Goal: Transaction & Acquisition: Purchase product/service

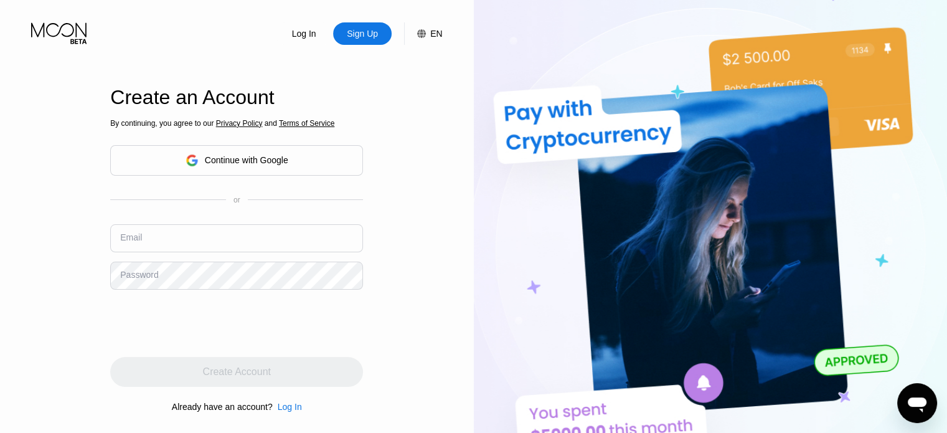
click at [197, 227] on input "text" at bounding box center [236, 238] width 253 height 28
paste input "[EMAIL_ADDRESS][DOMAIN_NAME]"
click at [155, 291] on div "By continuing, you agree to our Privacy Policy and Terms of Service Continue wi…" at bounding box center [236, 264] width 253 height 299
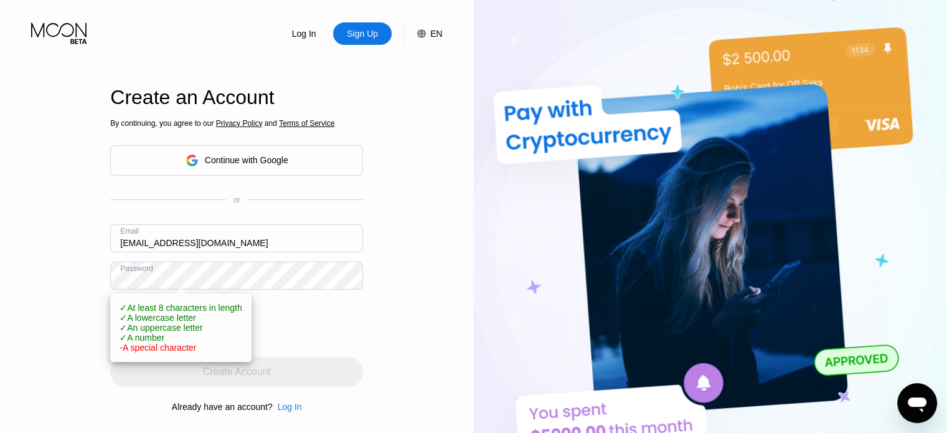
click at [517, 431] on img at bounding box center [711, 238] width 474 height 476
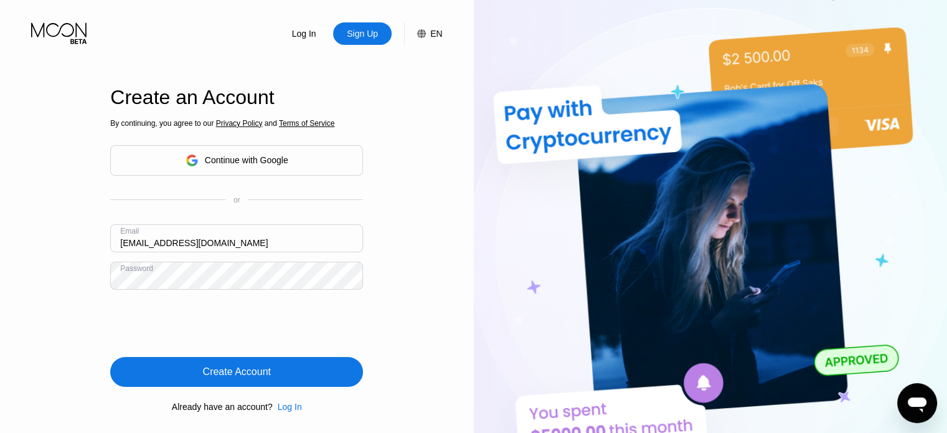
click at [233, 373] on div "Create Account" at bounding box center [237, 371] width 68 height 12
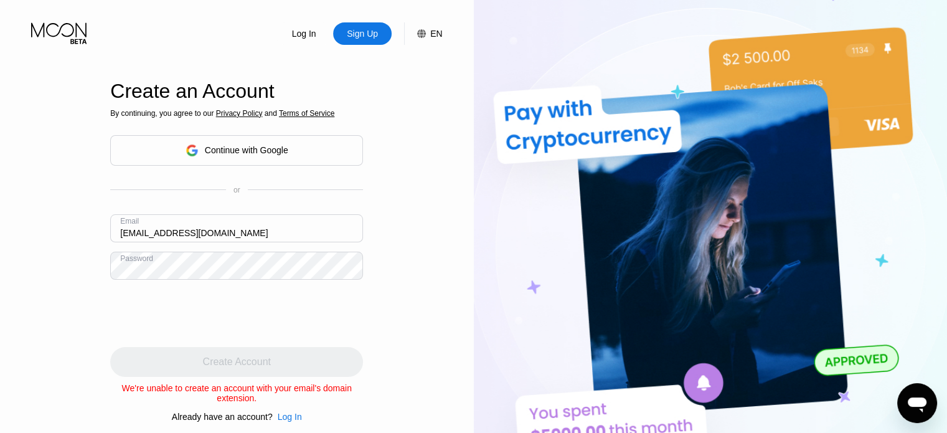
click at [220, 226] on input "[EMAIL_ADDRESS][DOMAIN_NAME]" at bounding box center [236, 228] width 253 height 28
type input "[EMAIL_ADDRESS][DOMAIN_NAME]"
click at [395, 224] on div "Log In Sign Up EN Language Select an item Save Create an Account By continuing,…" at bounding box center [237, 238] width 474 height 476
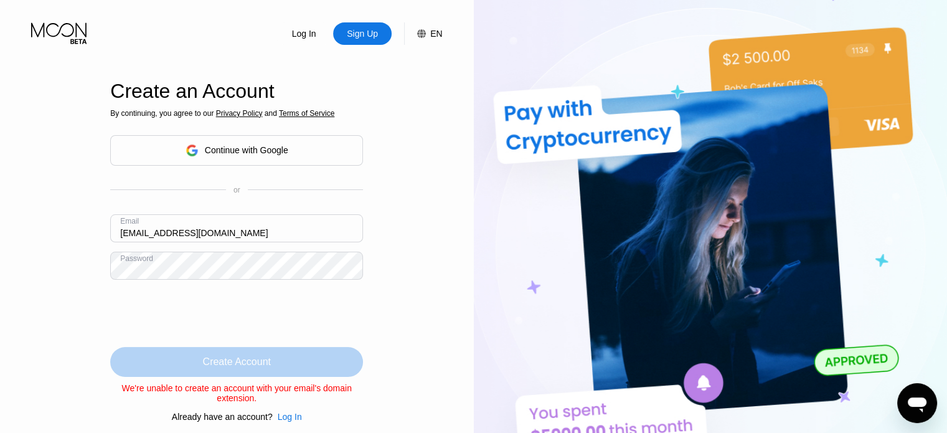
click at [251, 366] on div "Create Account" at bounding box center [237, 361] width 68 height 12
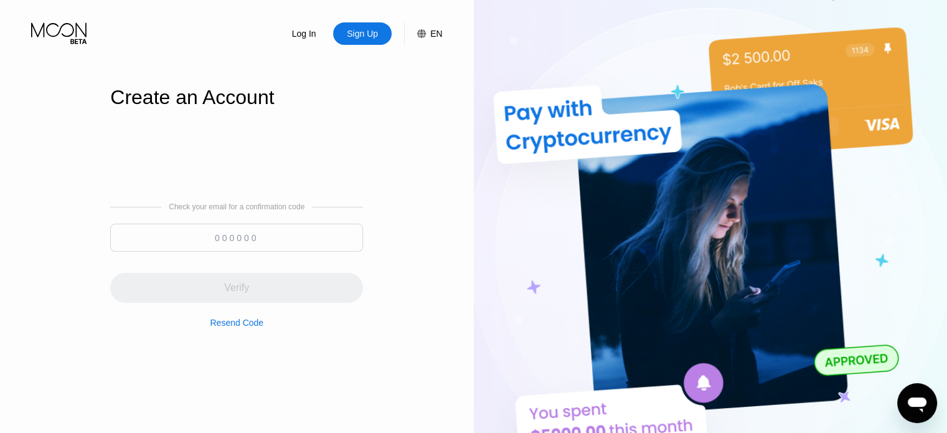
click at [129, 154] on div "Check your email for a confirmation code Verify Resend Code" at bounding box center [236, 264] width 253 height 299
click at [376, 37] on div "Sign Up" at bounding box center [362, 33] width 34 height 12
click at [306, 37] on div "Log In" at bounding box center [304, 33] width 27 height 12
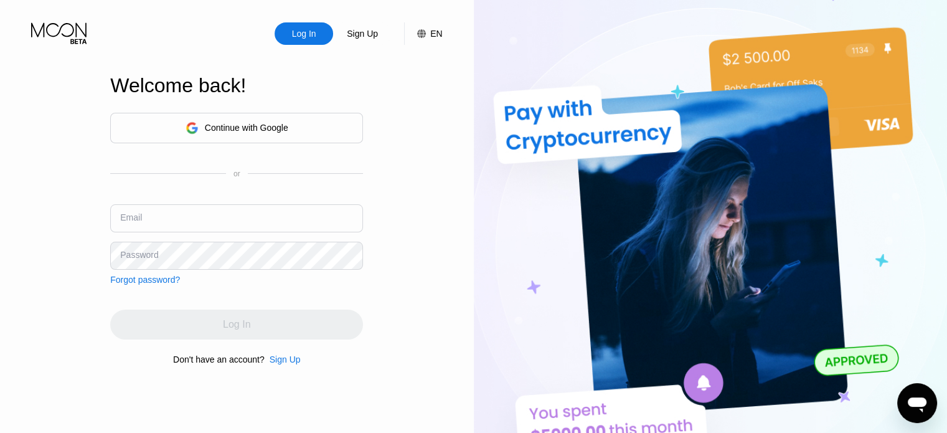
click at [370, 32] on div "Sign Up" at bounding box center [362, 33] width 34 height 12
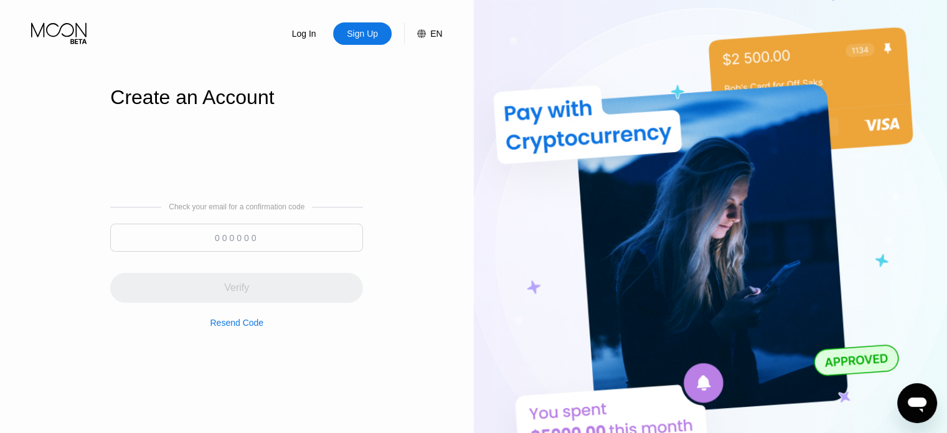
click at [312, 27] on div "Log In" at bounding box center [304, 33] width 27 height 12
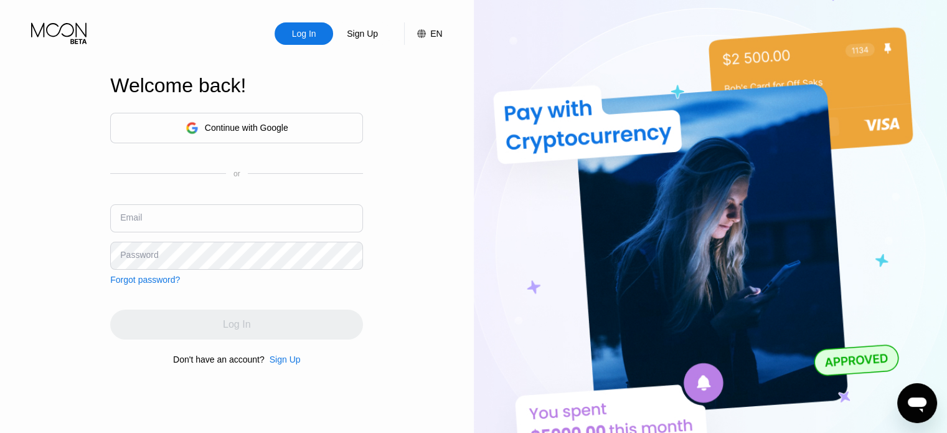
click at [284, 362] on div "Sign Up" at bounding box center [284, 359] width 31 height 10
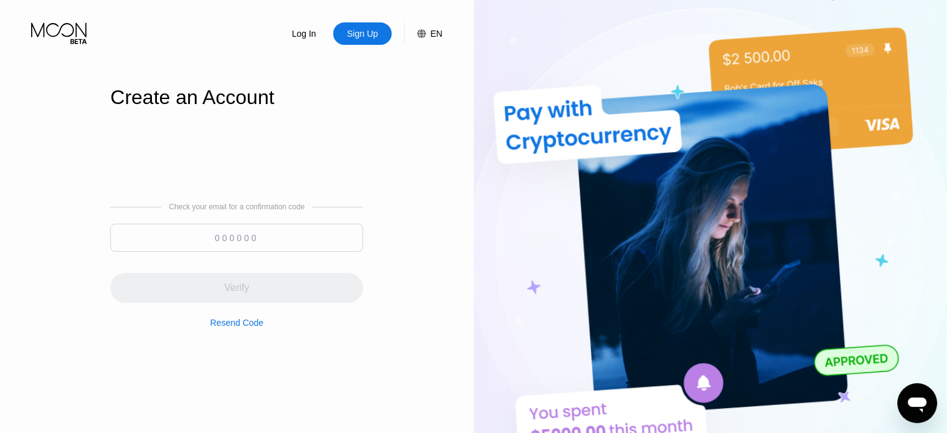
click at [239, 238] on input at bounding box center [236, 237] width 253 height 28
click at [234, 322] on div "Resend Code" at bounding box center [237, 322] width 54 height 10
click at [413, 134] on div "Log In Sign Up EN Language Select an item Save Create an Account Check your ema…" at bounding box center [237, 238] width 474 height 476
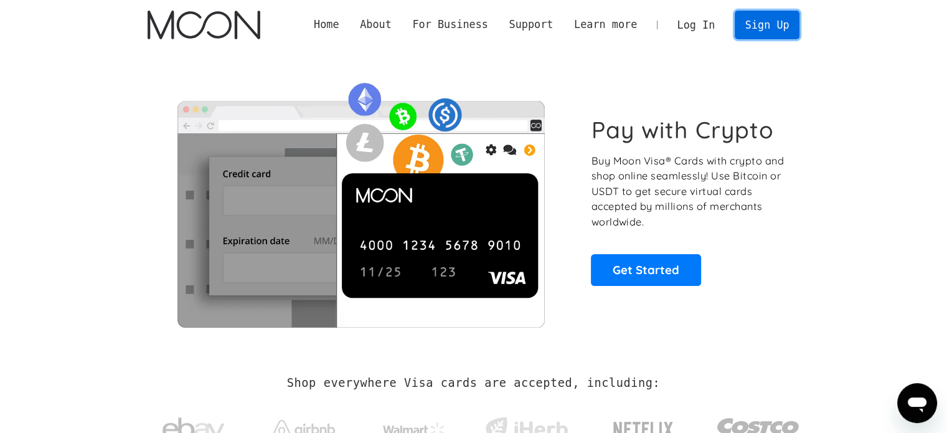
click at [770, 23] on link "Sign Up" at bounding box center [766, 25] width 65 height 28
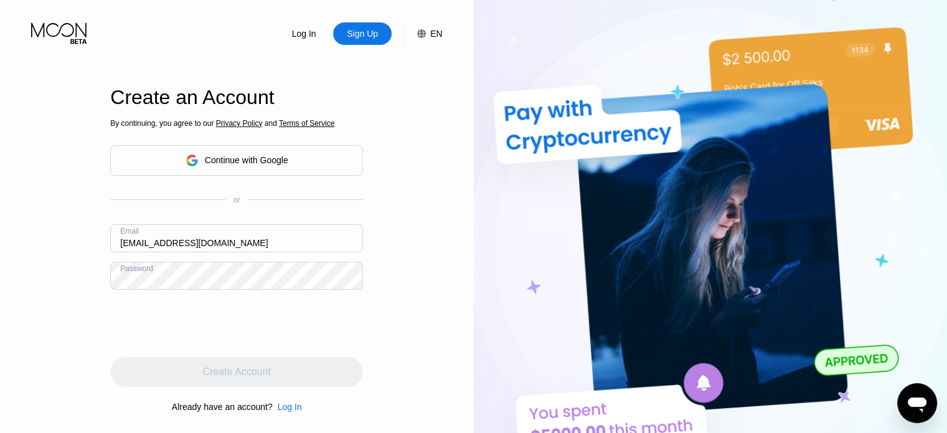
drag, startPoint x: 270, startPoint y: 243, endPoint x: 261, endPoint y: 240, distance: 9.3
click at [261, 240] on input "[EMAIL_ADDRESS][DOMAIN_NAME]" at bounding box center [236, 238] width 253 height 28
click at [211, 226] on input "[EMAIL_ADDRESS][DOMAIN_NAME]" at bounding box center [236, 238] width 253 height 28
type input "[EMAIL_ADDRESS][DOMAIN_NAME]"
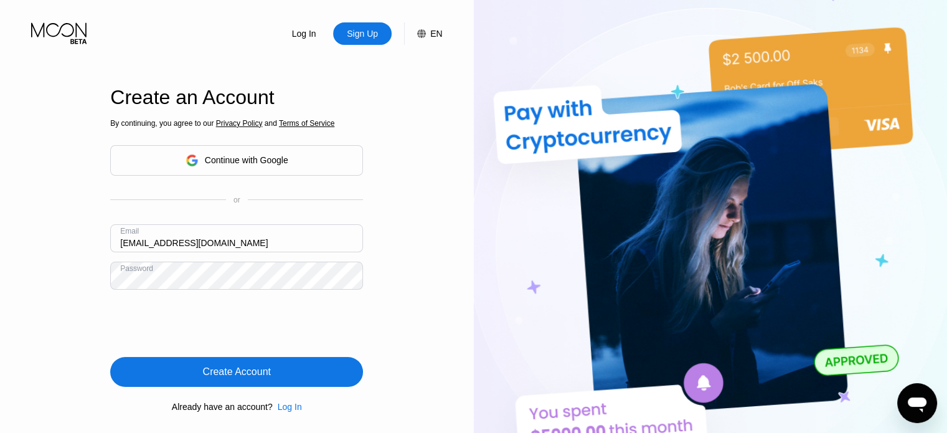
click at [289, 378] on div "Create Account" at bounding box center [236, 372] width 253 height 30
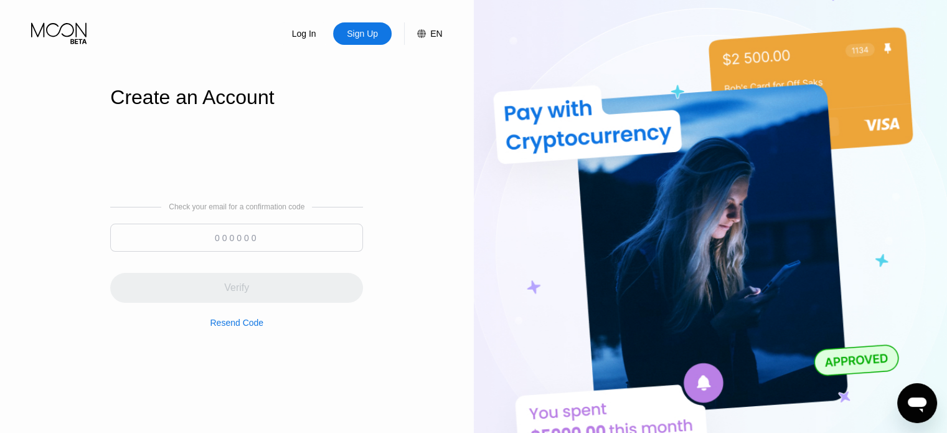
click at [362, 318] on div "Check your email for a confirmation code Verify Resend Code" at bounding box center [236, 264] width 253 height 125
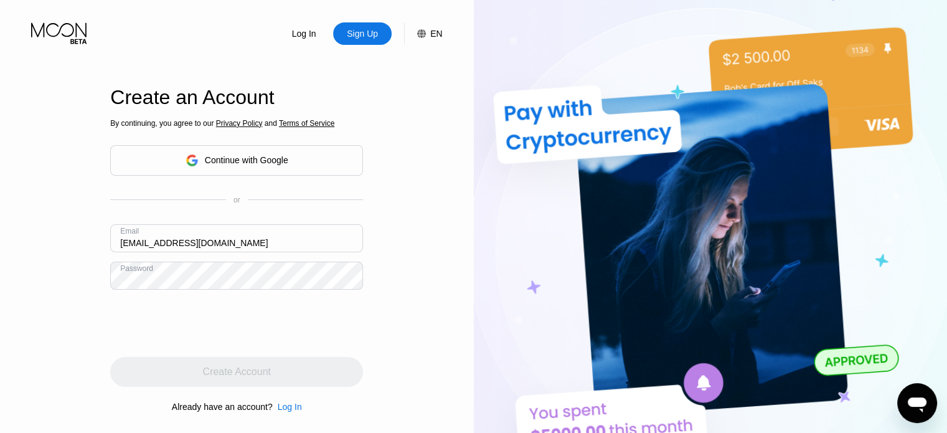
click at [225, 247] on input "[EMAIL_ADDRESS][DOMAIN_NAME]" at bounding box center [236, 238] width 253 height 28
click at [227, 241] on input "[EMAIL_ADDRESS][DOMAIN_NAME]" at bounding box center [236, 238] width 253 height 28
click at [227, 241] on input "mmdmhdi.mail+payacc@gmai.com" at bounding box center [236, 238] width 253 height 28
type input "[EMAIL_ADDRESS][DOMAIN_NAME]"
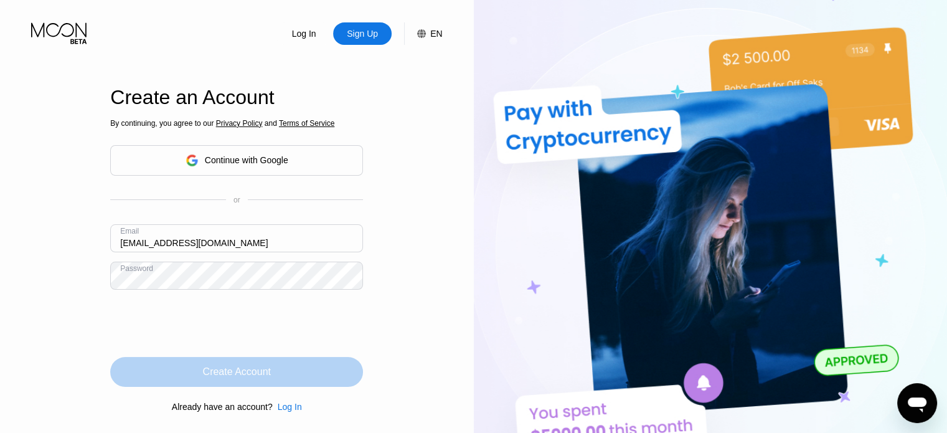
click at [243, 381] on div "Create Account" at bounding box center [236, 372] width 253 height 30
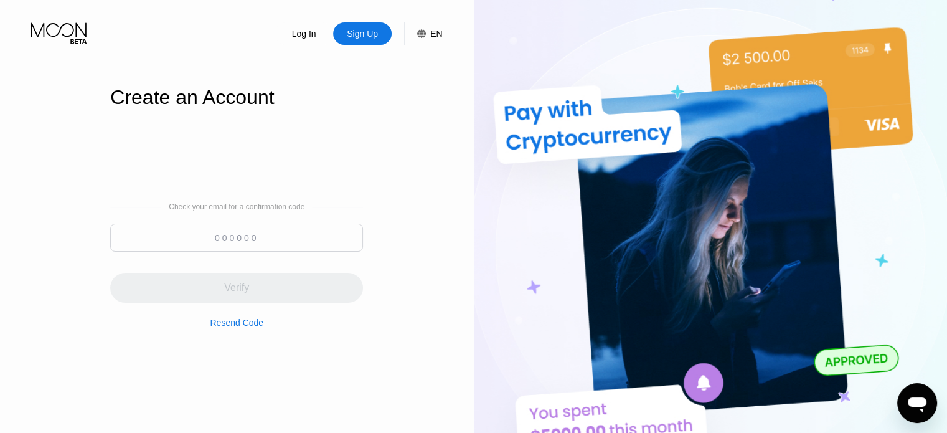
click at [156, 235] on input at bounding box center [236, 237] width 253 height 28
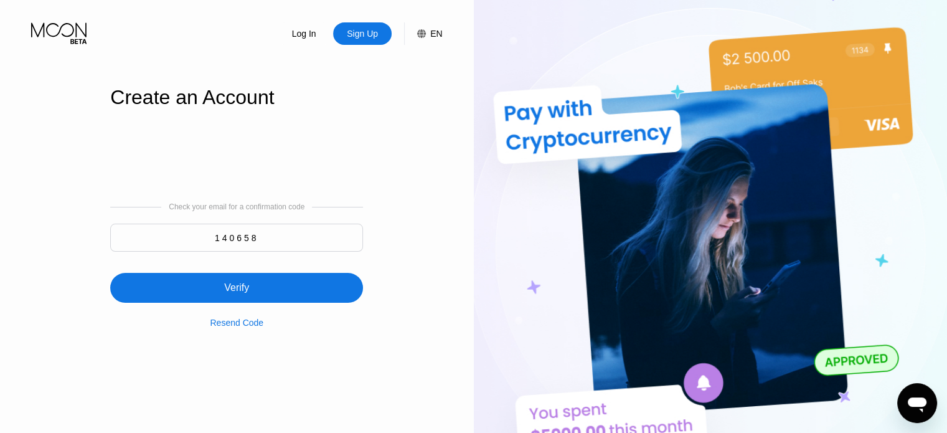
type input "140658"
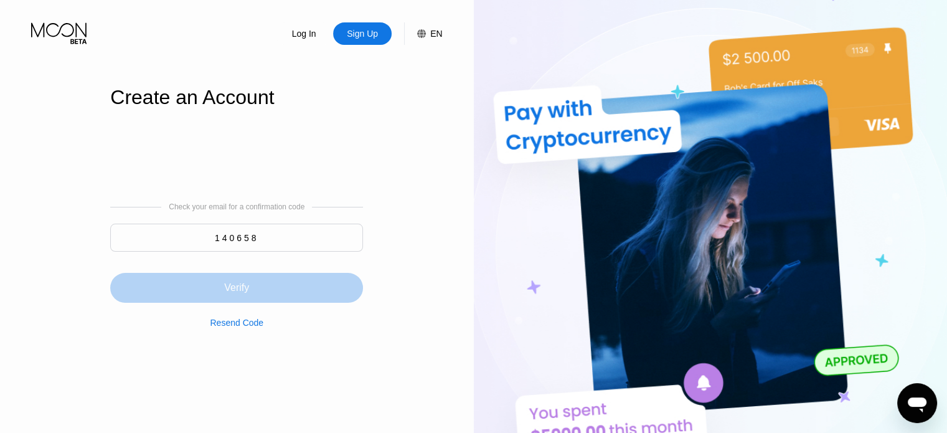
click at [334, 291] on div "Verify" at bounding box center [236, 288] width 253 height 30
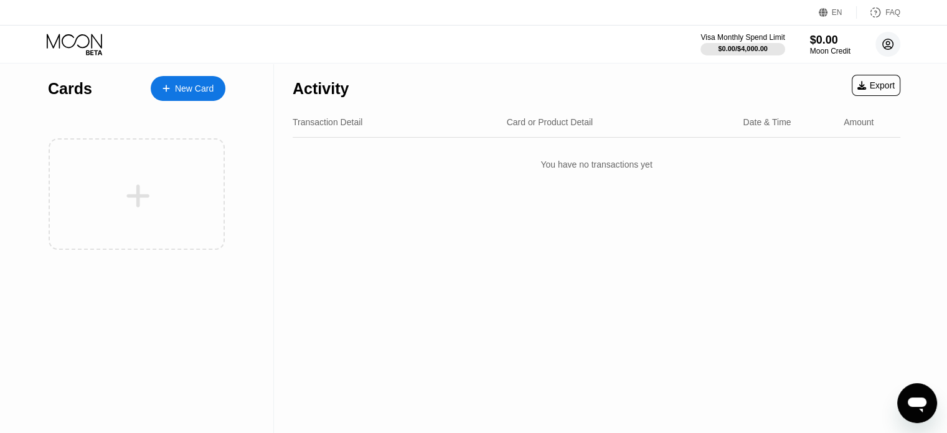
click at [890, 46] on circle at bounding box center [887, 44] width 25 height 25
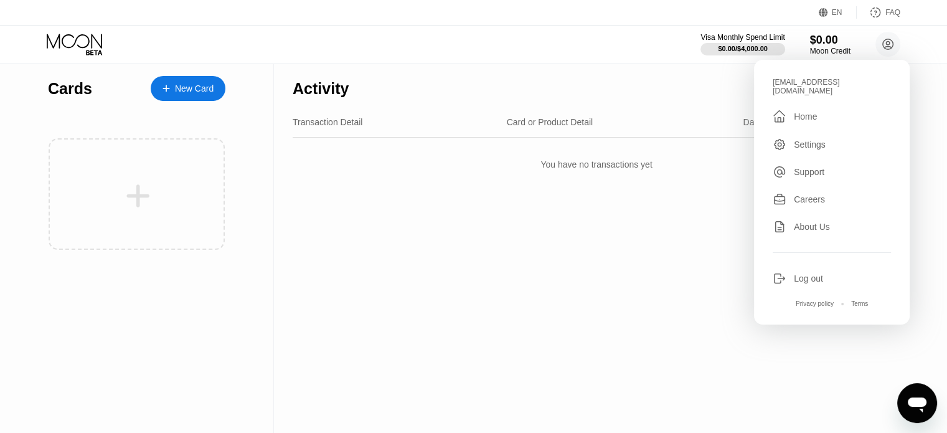
click at [810, 144] on div "Settings" at bounding box center [810, 144] width 32 height 10
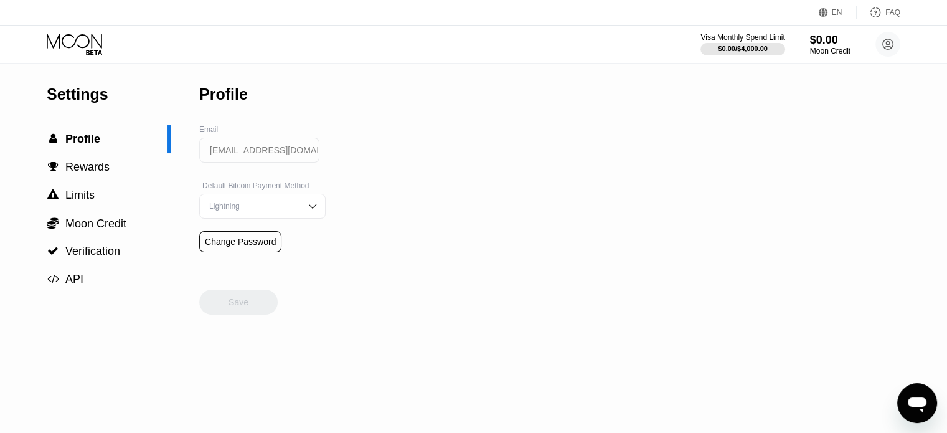
click at [284, 206] on div "Lightning" at bounding box center [253, 206] width 94 height 9
click at [372, 205] on div "Settings  Profile  Rewards  Limits  Moon Credit  Verification  API Profil…" at bounding box center [473, 247] width 947 height 369
click at [258, 204] on div "Lightning" at bounding box center [262, 206] width 126 height 25
click at [102, 257] on span "Verification" at bounding box center [92, 251] width 55 height 12
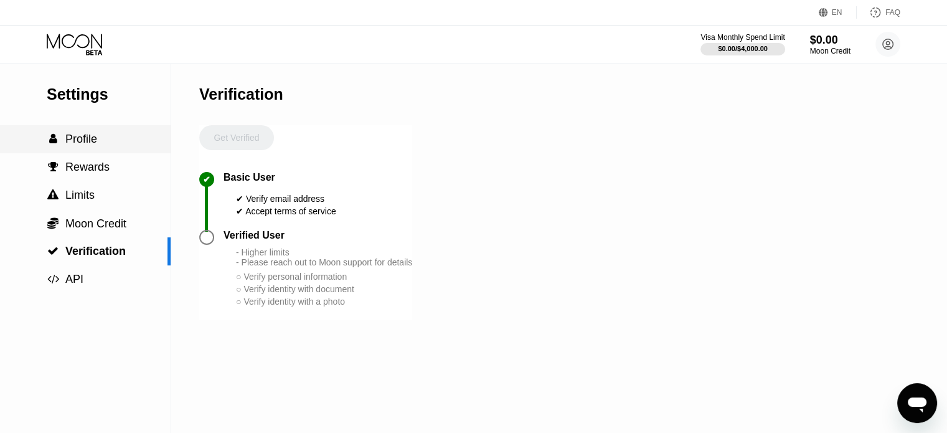
click at [94, 139] on span "Profile" at bounding box center [81, 139] width 32 height 12
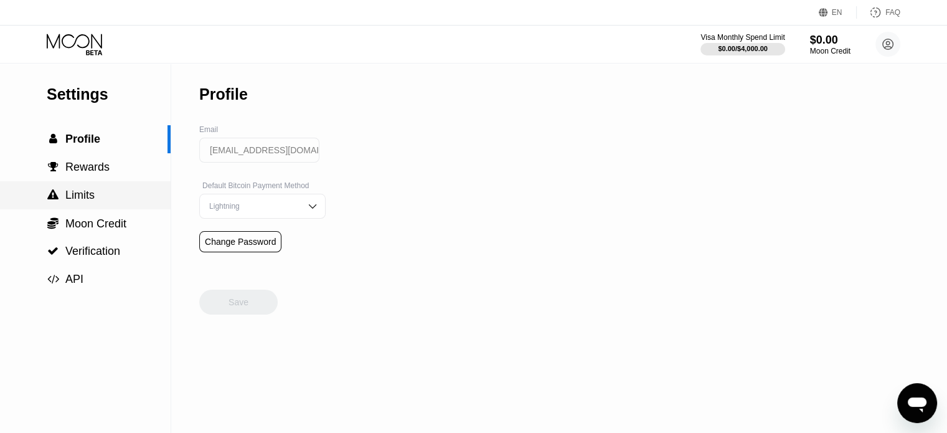
click at [91, 201] on span "Limits" at bounding box center [79, 195] width 29 height 12
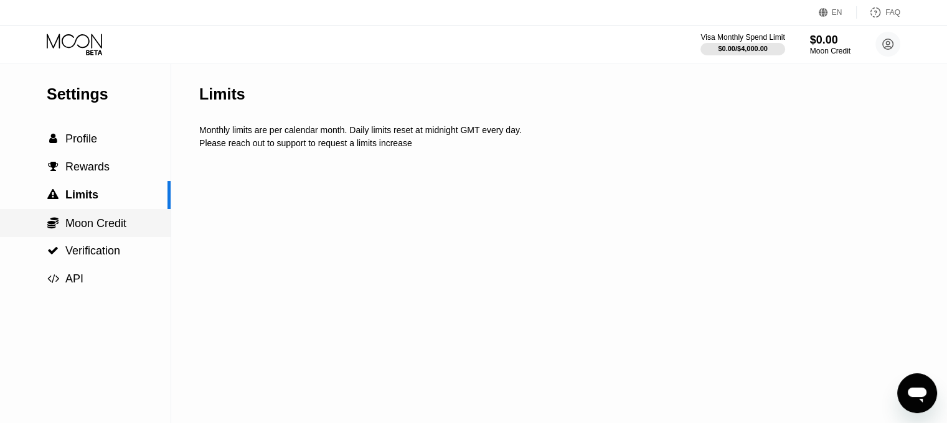
click at [92, 230] on span "Moon Credit" at bounding box center [95, 223] width 61 height 12
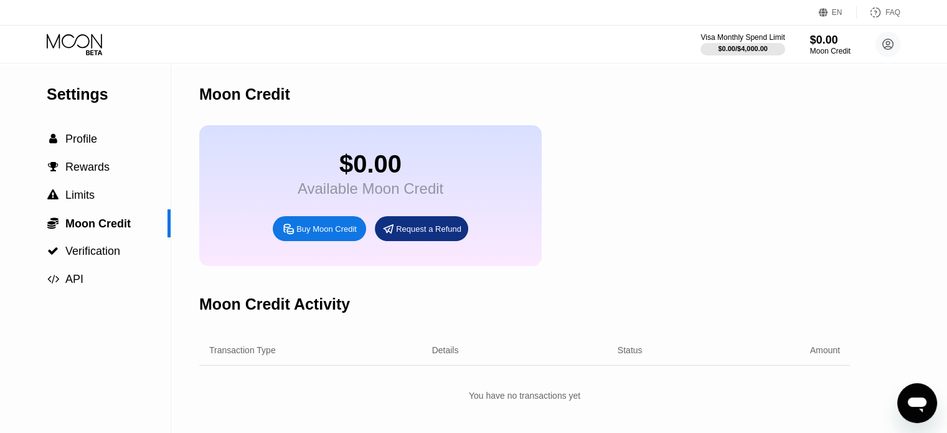
scroll to position [124, 0]
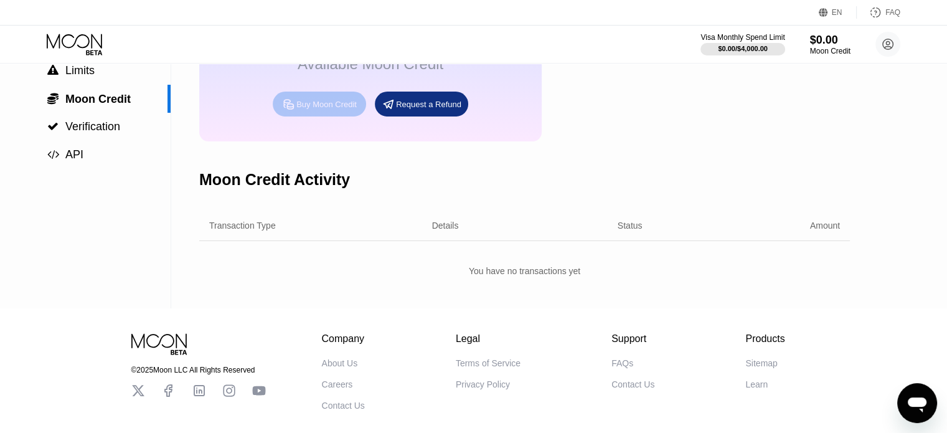
click at [301, 110] on div "Buy Moon Credit" at bounding box center [326, 104] width 60 height 11
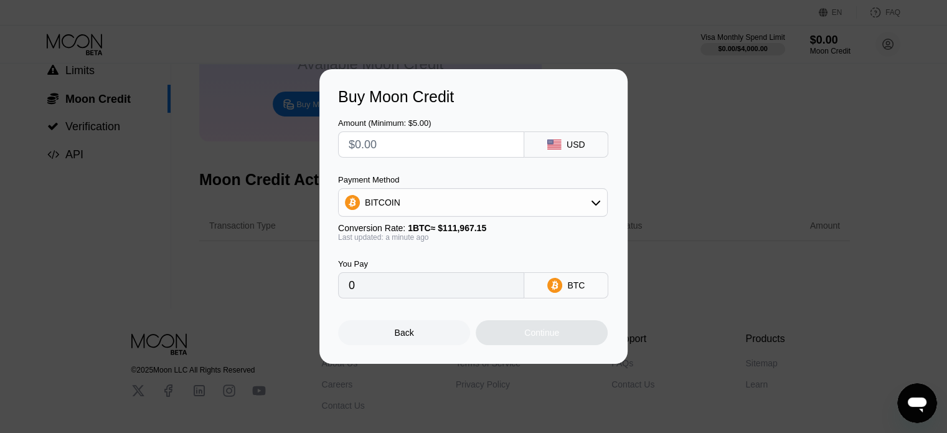
click at [489, 203] on div "BITCOIN" at bounding box center [473, 202] width 268 height 25
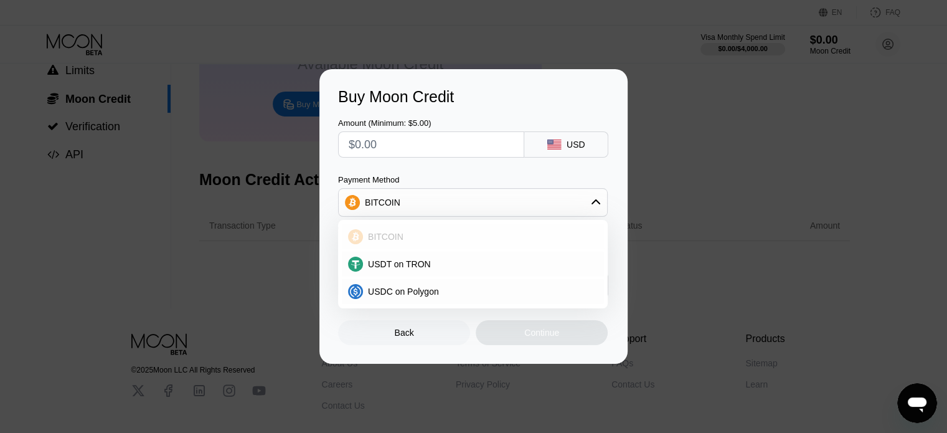
click at [466, 232] on div "BITCOIN" at bounding box center [480, 237] width 235 height 10
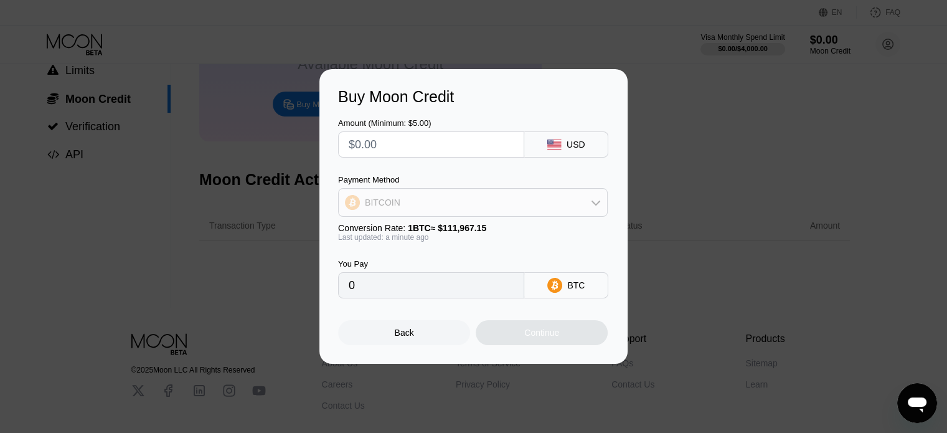
click at [486, 203] on div "BITCOIN" at bounding box center [473, 202] width 268 height 25
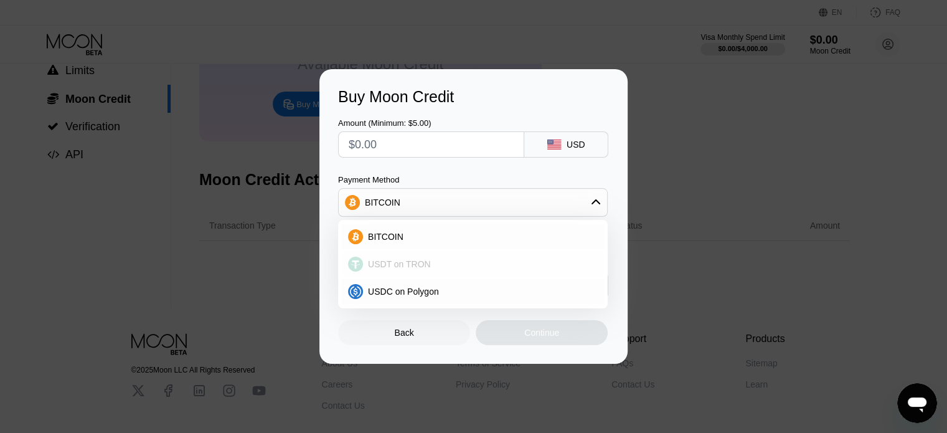
click at [446, 262] on div "USDT on TRON" at bounding box center [480, 264] width 235 height 10
type input "0.00"
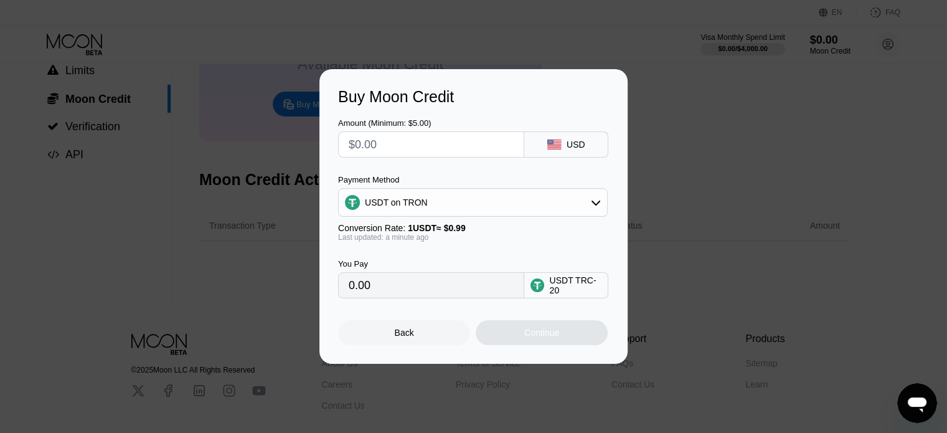
click at [398, 298] on input "0.00" at bounding box center [431, 285] width 165 height 25
click at [399, 293] on input "0.00" at bounding box center [431, 285] width 165 height 25
click at [354, 333] on div "Back" at bounding box center [404, 332] width 132 height 25
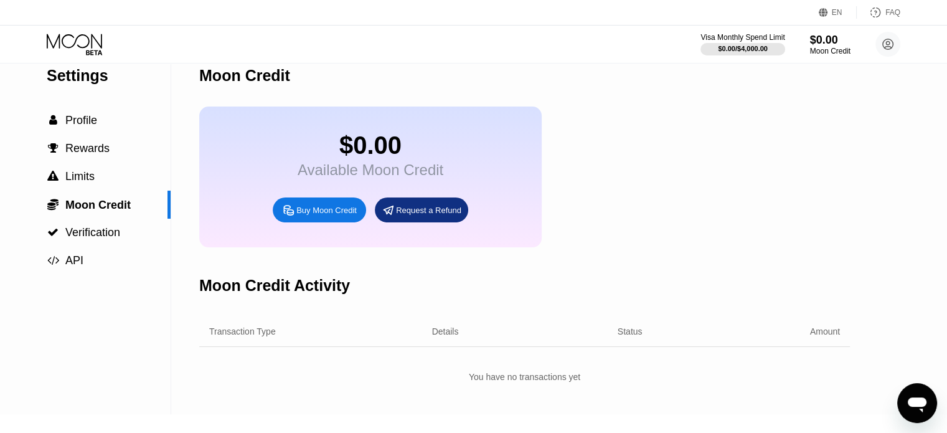
scroll to position [0, 0]
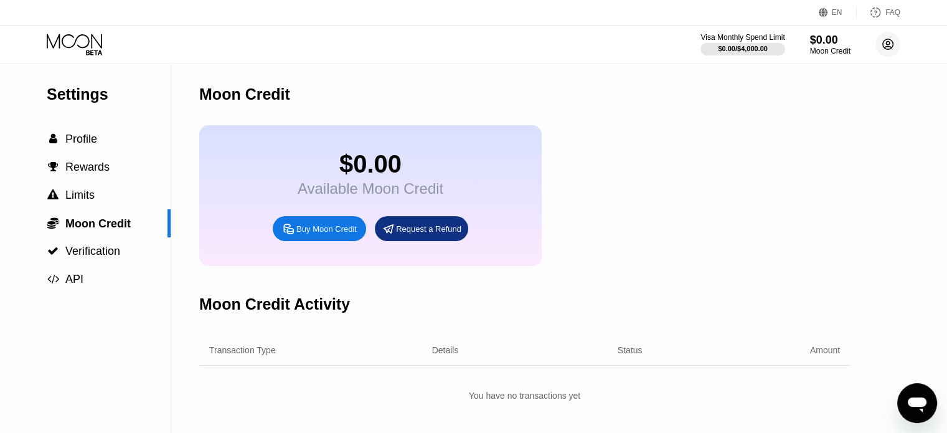
click at [891, 43] on circle at bounding box center [887, 44] width 25 height 25
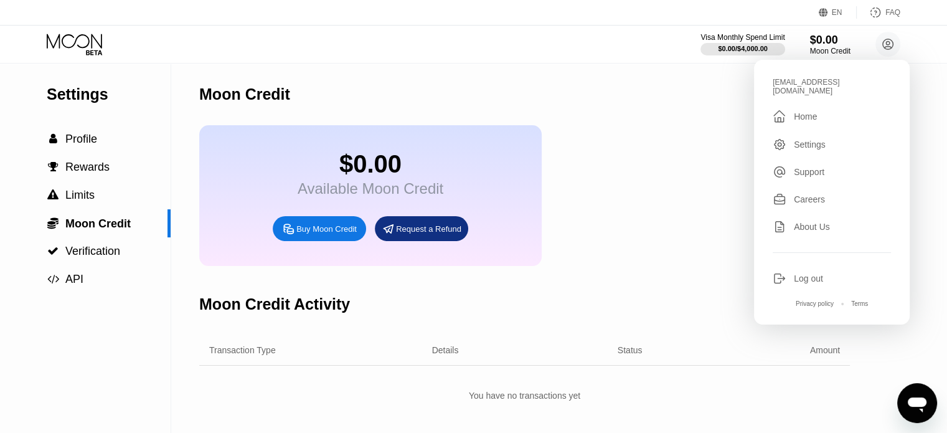
click at [824, 112] on div " Home" at bounding box center [831, 116] width 118 height 15
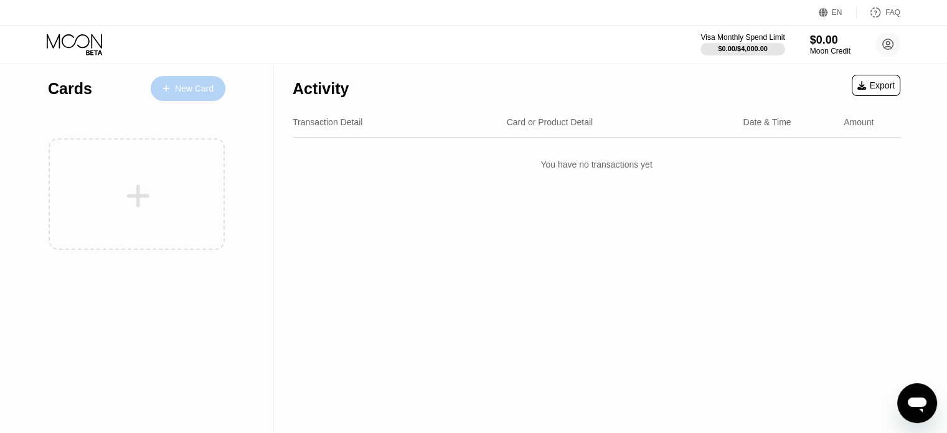
click at [162, 87] on div "New Card" at bounding box center [188, 88] width 75 height 25
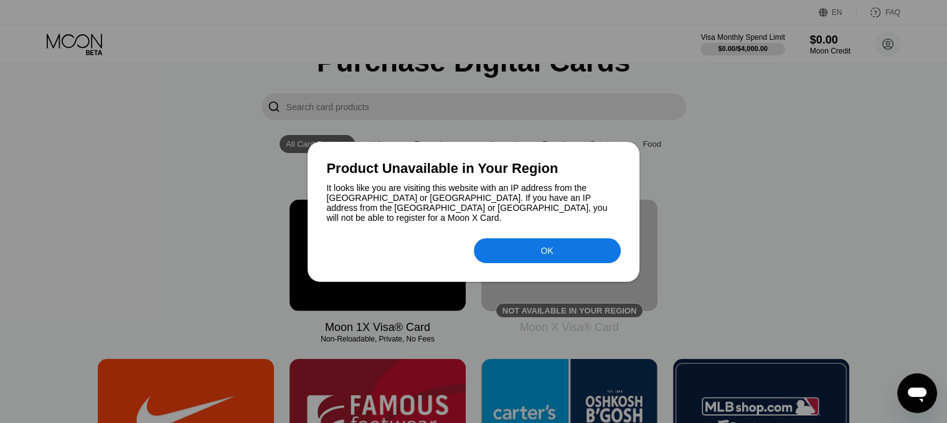
scroll to position [62, 0]
click at [510, 248] on div "OK" at bounding box center [547, 250] width 147 height 25
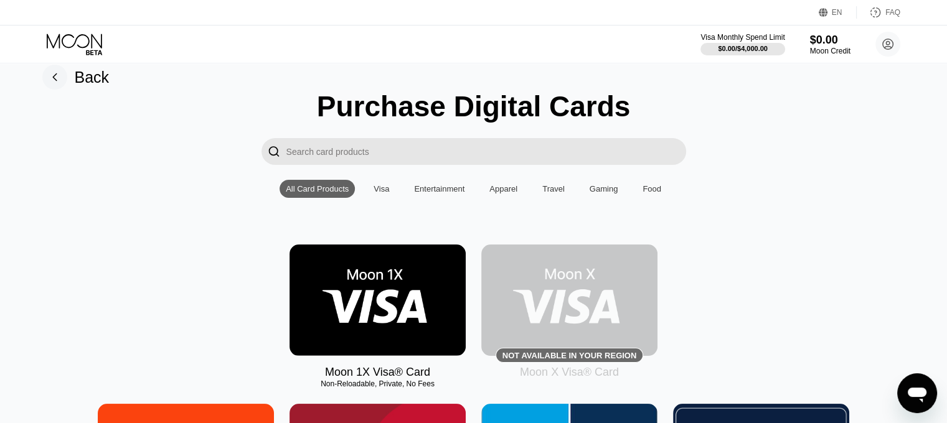
scroll to position [0, 0]
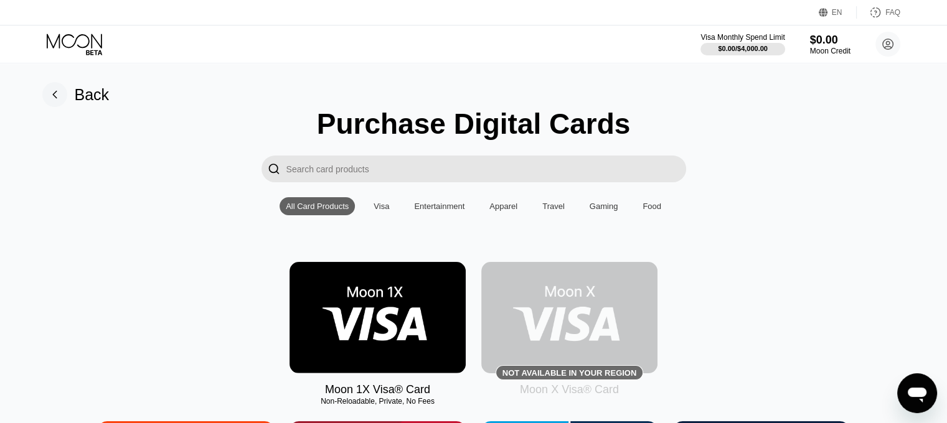
click at [368, 209] on div "Visa" at bounding box center [381, 206] width 28 height 18
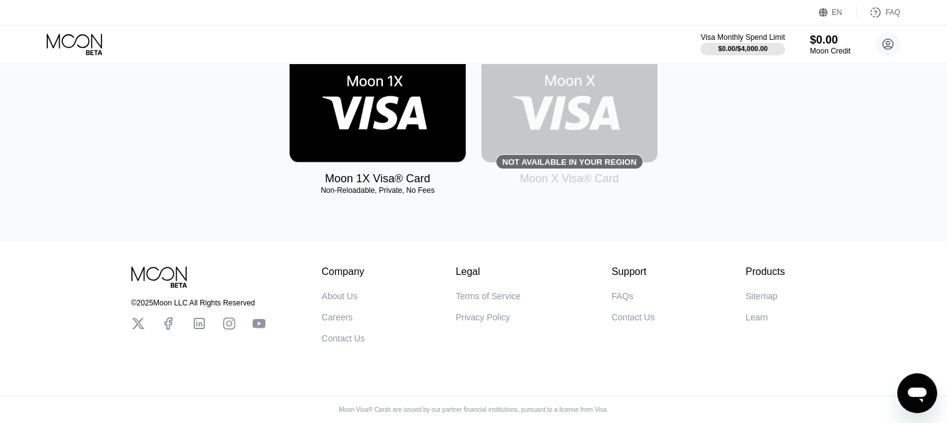
scroll to position [39, 0]
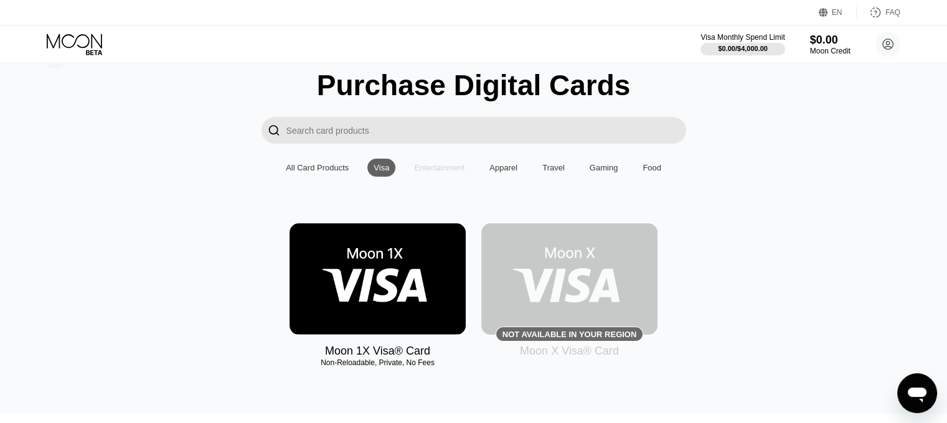
click at [418, 172] on div "Entertainment" at bounding box center [439, 167] width 50 height 9
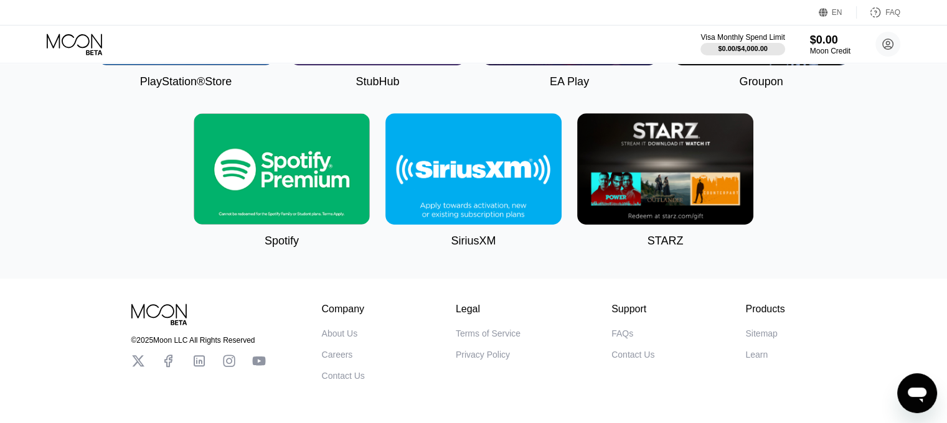
scroll to position [661, 0]
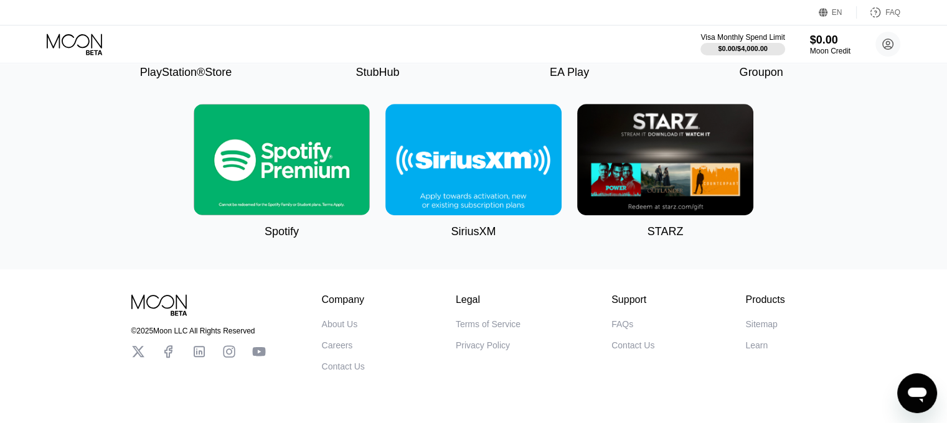
click at [330, 181] on img at bounding box center [282, 159] width 176 height 111
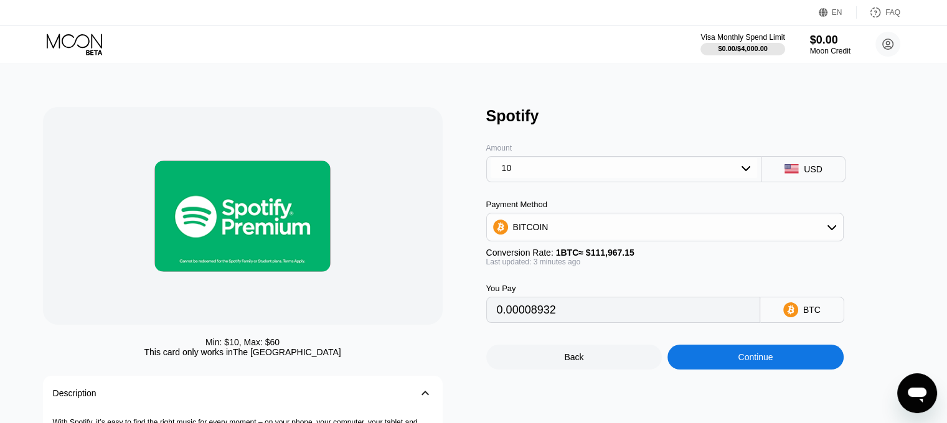
click at [626, 231] on div "BITCOIN" at bounding box center [665, 227] width 356 height 25
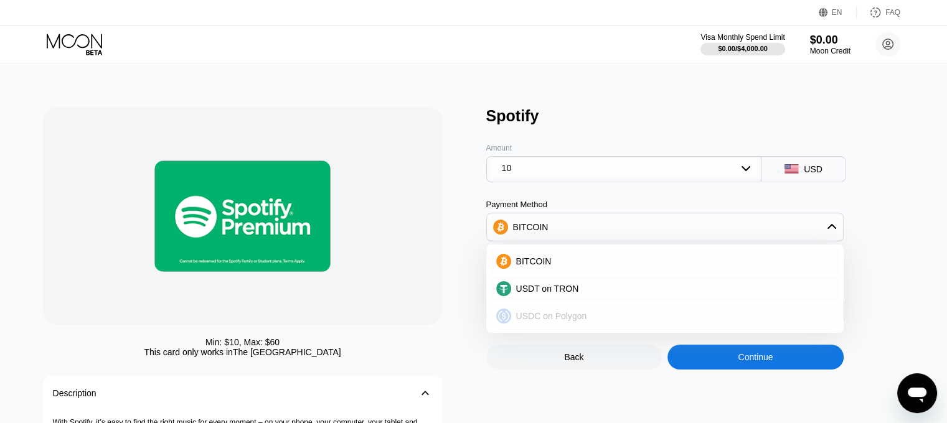
click at [563, 294] on span "USDT on TRON" at bounding box center [547, 289] width 63 height 10
type input "10.10"
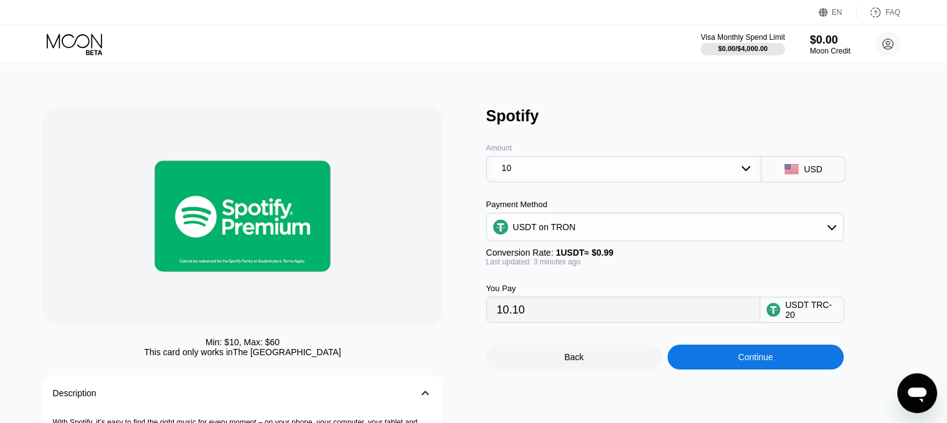
click at [814, 172] on div "USD" at bounding box center [813, 169] width 19 height 10
click at [752, 177] on div "10" at bounding box center [623, 168] width 267 height 20
click at [97, 44] on icon at bounding box center [76, 45] width 58 height 22
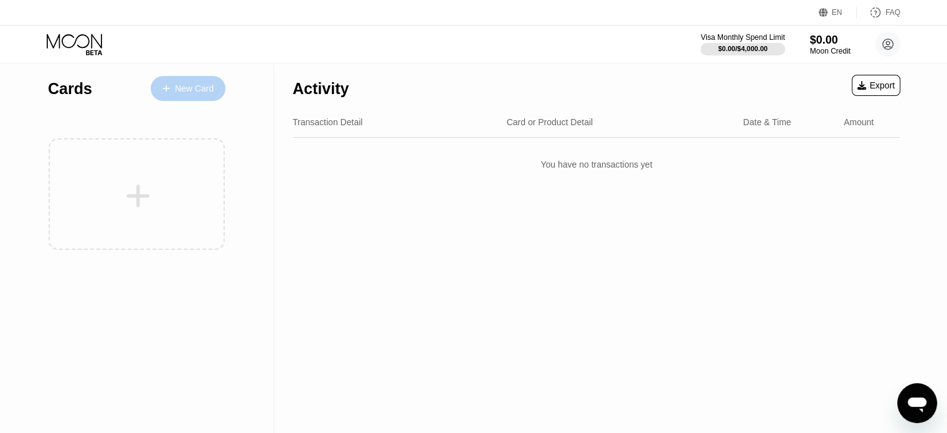
click at [204, 82] on div "New Card" at bounding box center [188, 88] width 75 height 25
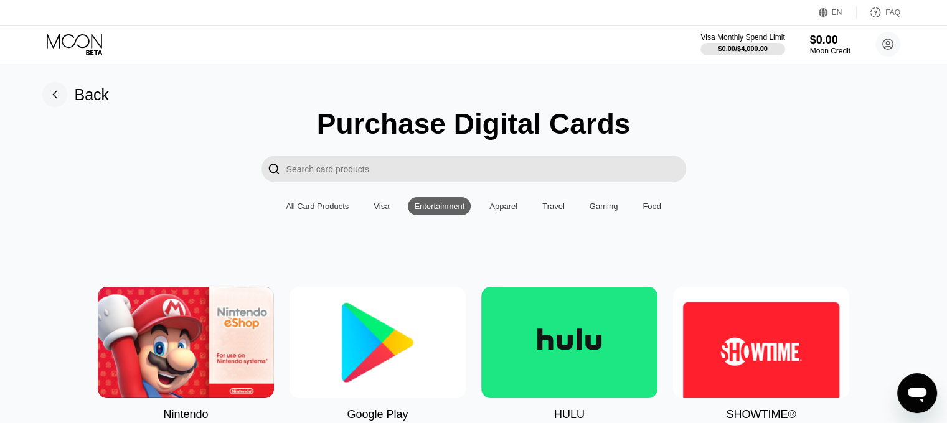
click at [388, 211] on div "Visa" at bounding box center [381, 206] width 16 height 9
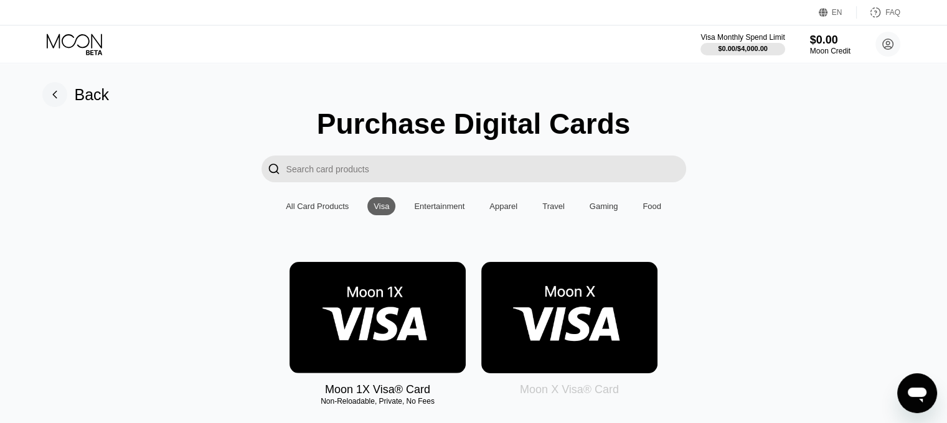
click at [379, 288] on img at bounding box center [377, 317] width 176 height 111
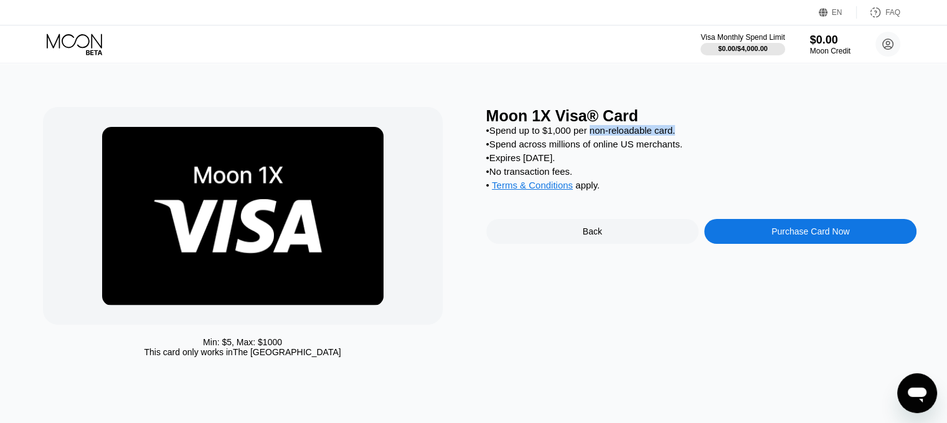
drag, startPoint x: 682, startPoint y: 133, endPoint x: 592, endPoint y: 131, distance: 90.3
click at [592, 131] on div "• Spend up to $1,000 per non-reloadable card." at bounding box center [701, 130] width 431 height 11
click at [607, 163] on div "• Expires in 2 months." at bounding box center [701, 157] width 431 height 11
click at [742, 314] on div "Moon 1X Visa® Card • Spend up to $1,000 per non-reloadable card. • Spend across…" at bounding box center [701, 235] width 431 height 256
click at [602, 323] on div "Moon 1X Visa® Card • Spend up to $1,000 per non-reloadable card. • Spend across…" at bounding box center [701, 235] width 431 height 256
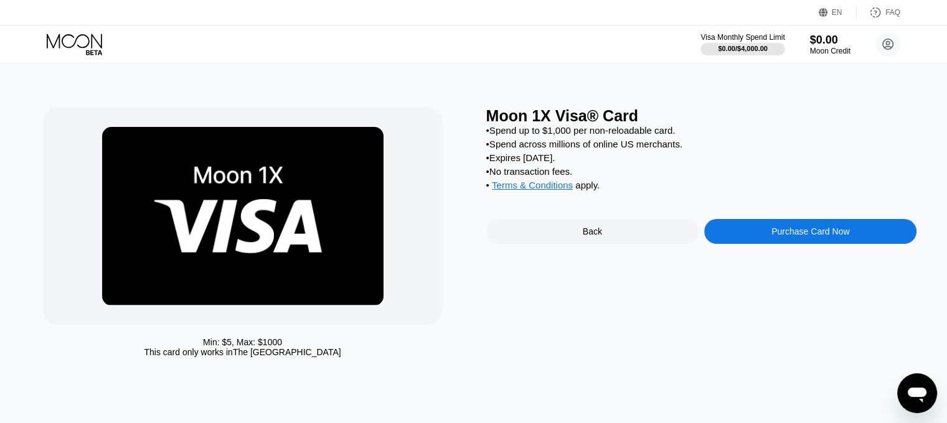
click at [194, 85] on div "Min: $ 5 , Max: $ 1000 This card only works in The United States Moon 1X Visa® …" at bounding box center [474, 243] width 956 height 360
